Goal: Communication & Community: Answer question/provide support

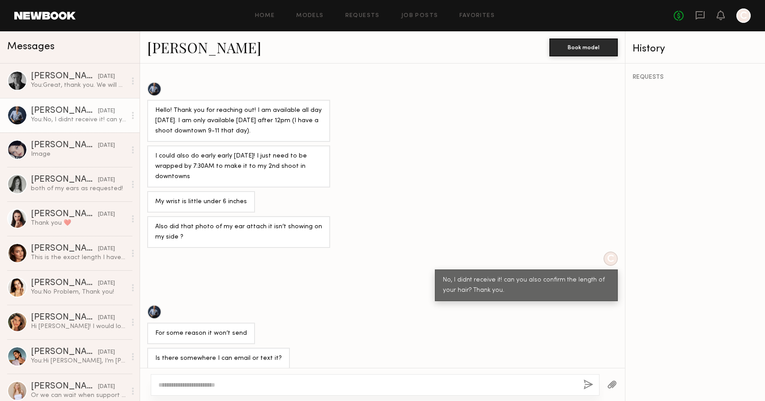
scroll to position [1238, 0]
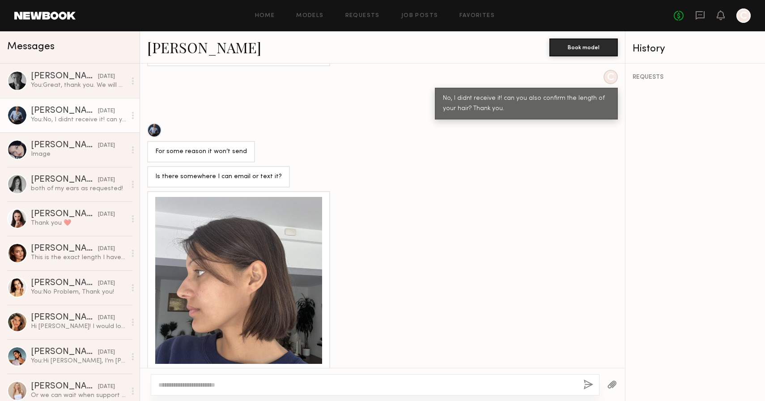
click at [232, 384] on textarea at bounding box center [367, 384] width 418 height 9
type textarea "**********"
click at [586, 383] on button "button" at bounding box center [589, 385] width 10 height 11
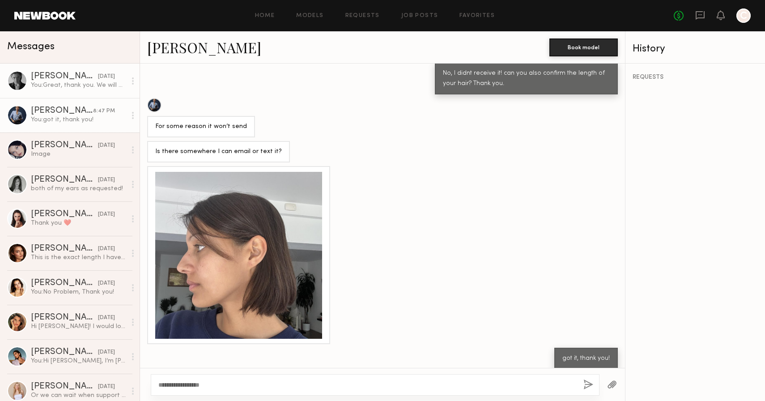
click at [66, 89] on div "You: Great, thank you. We will get back to you later today on a time and locati…" at bounding box center [78, 85] width 95 height 9
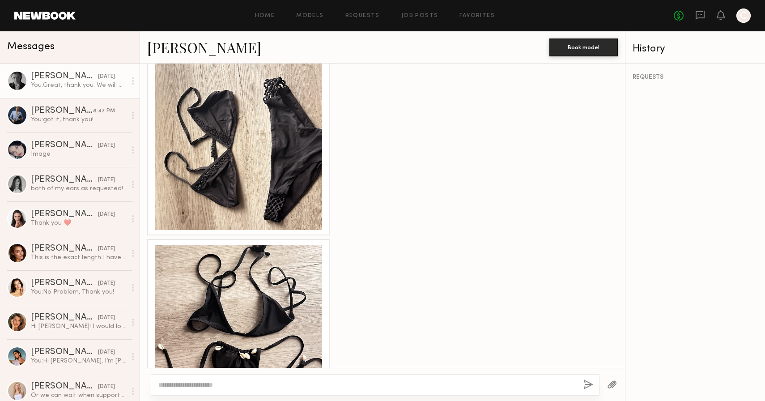
scroll to position [2628, 0]
